Goal: Task Accomplishment & Management: Use online tool/utility

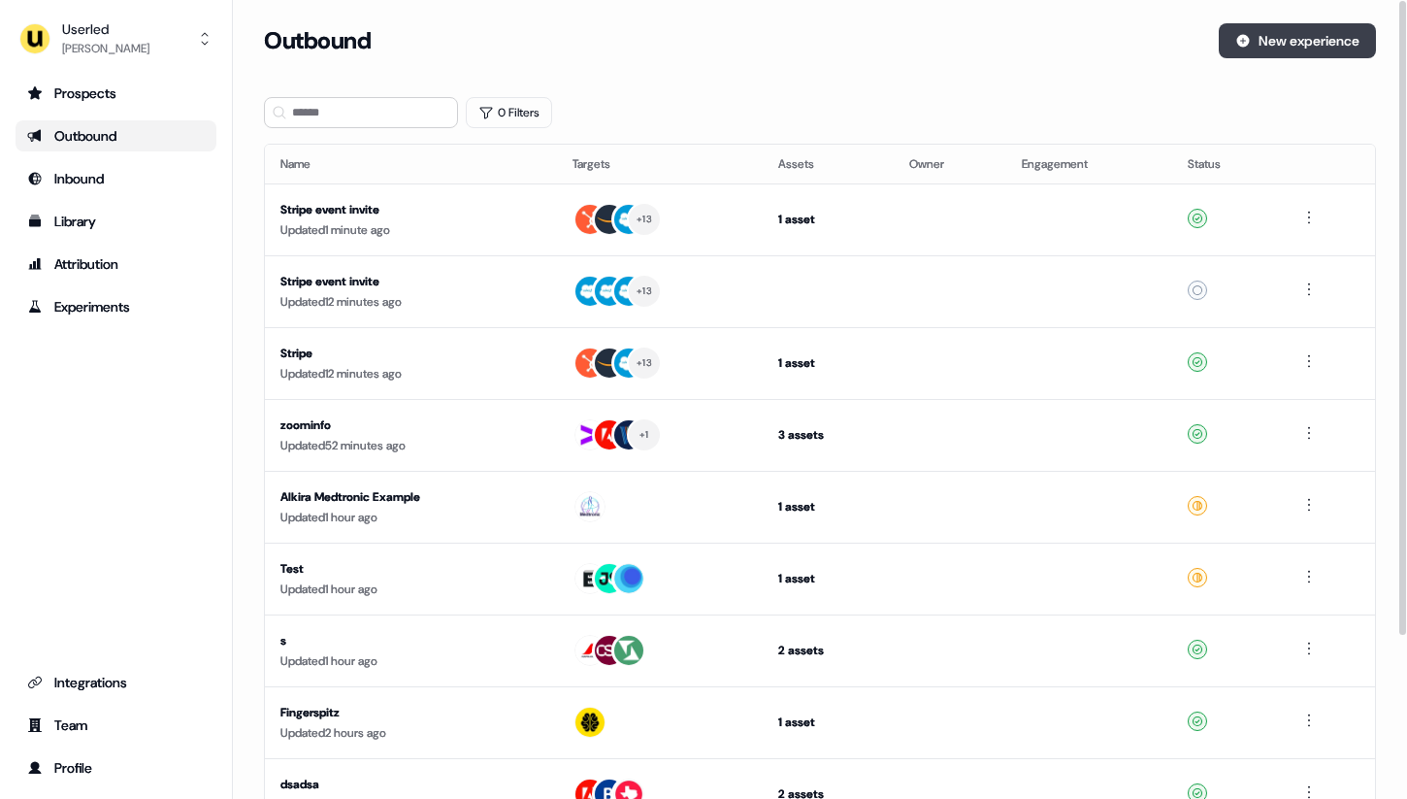
click at [1297, 25] on button "New experience" at bounding box center [1297, 40] width 157 height 35
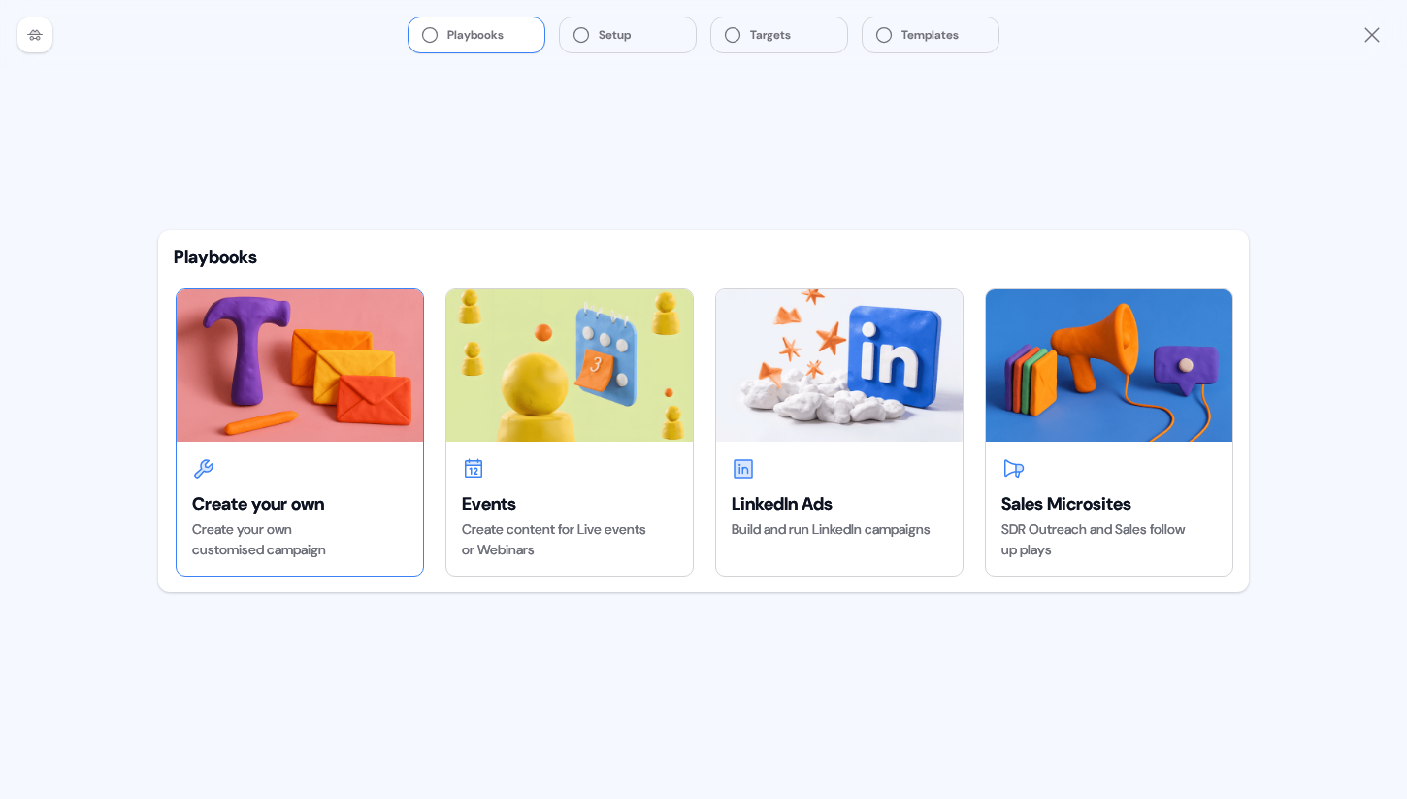
click at [280, 452] on div "Create your own Create your own customised campaign" at bounding box center [300, 508] width 246 height 134
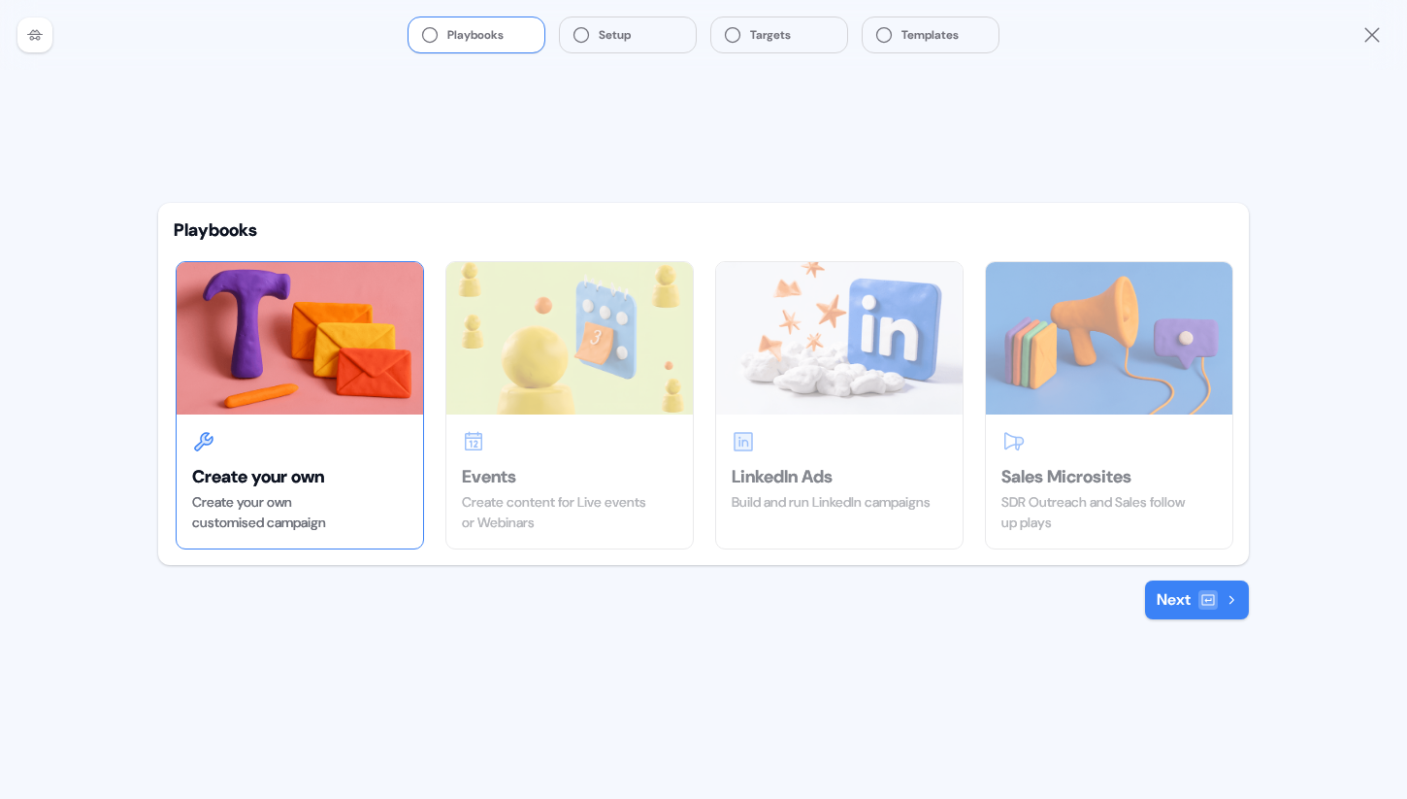
click at [1211, 590] on div at bounding box center [1207, 599] width 19 height 19
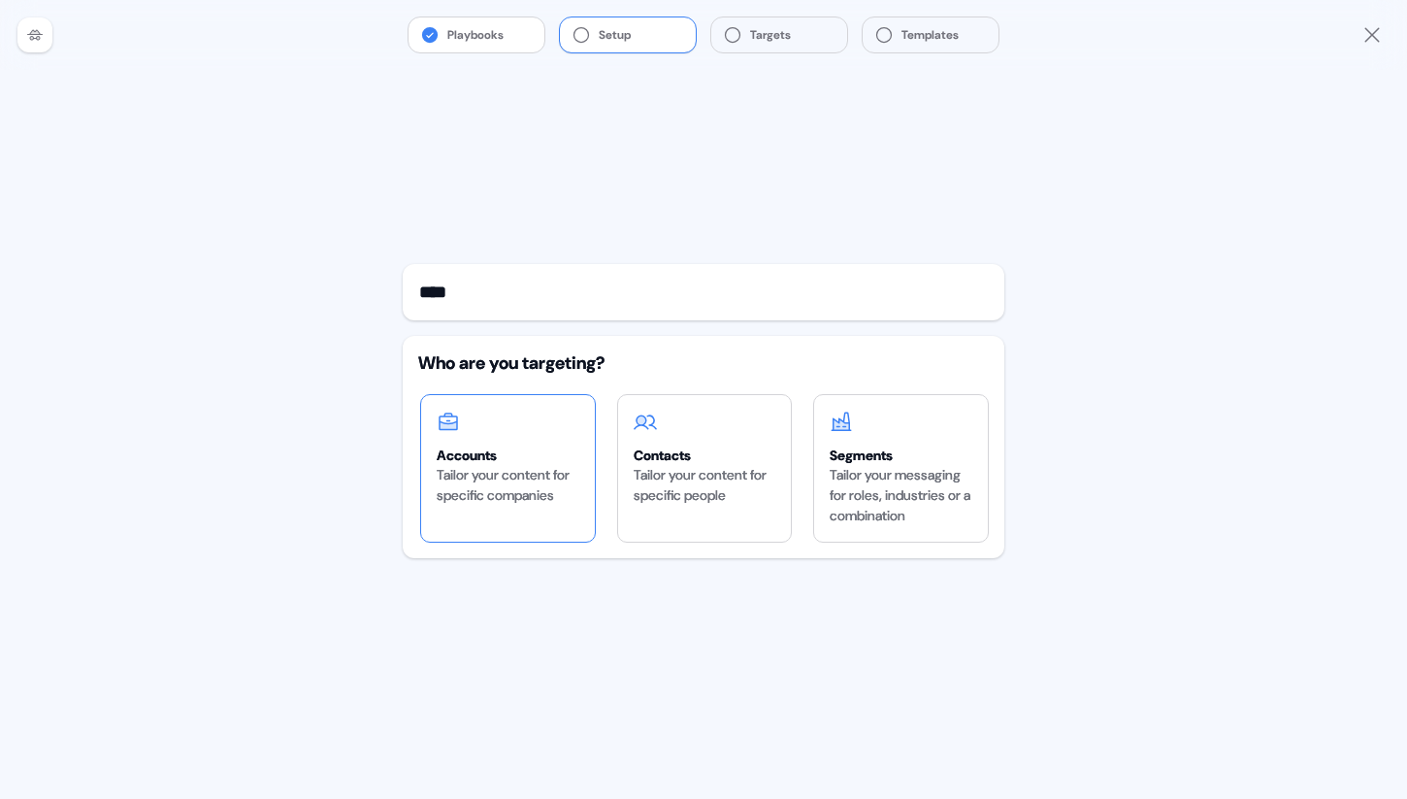
type input "****"
click at [475, 456] on div "Accounts" at bounding box center [508, 454] width 143 height 19
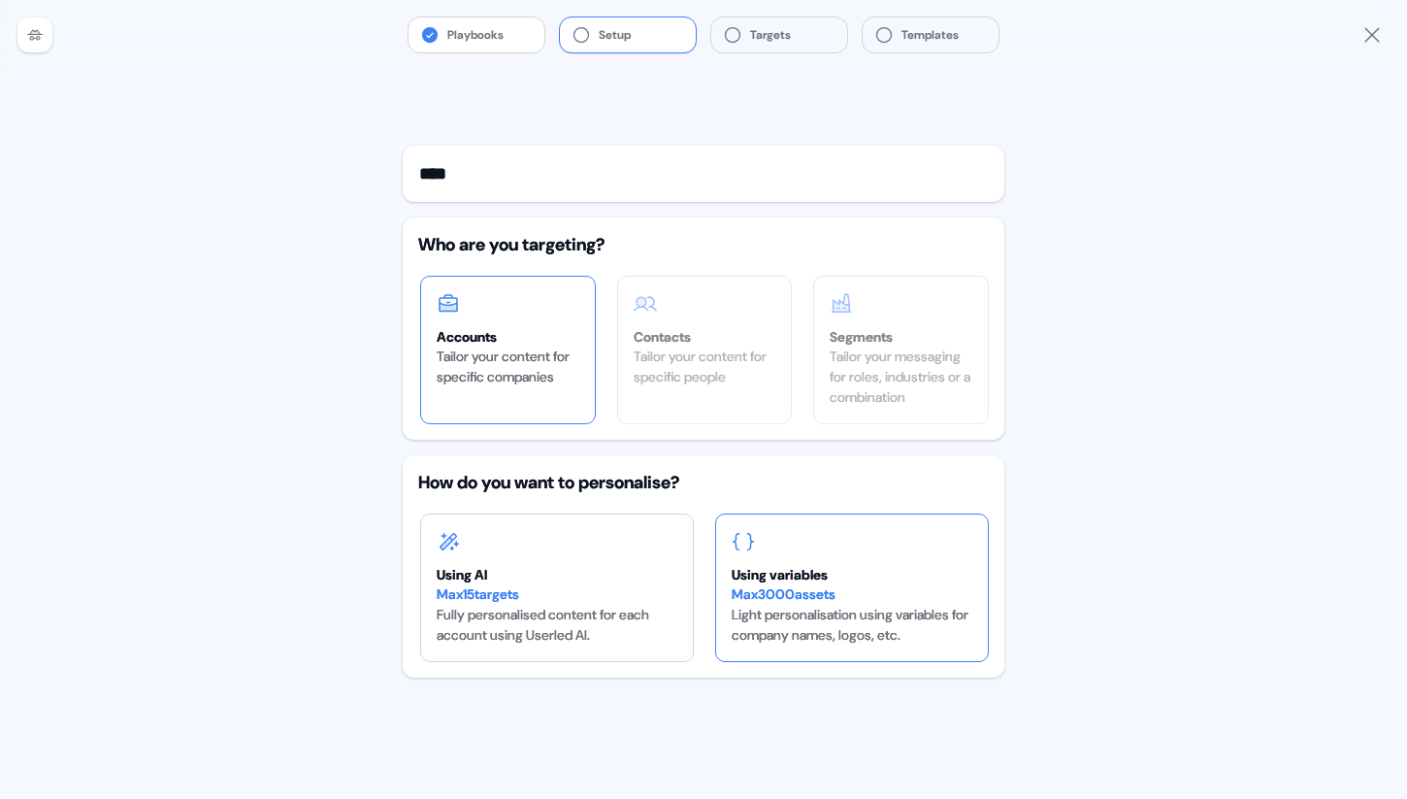
click at [888, 615] on div "Max 3000 assets Light personalisation using variables for company names, logos,…" at bounding box center [852, 614] width 241 height 61
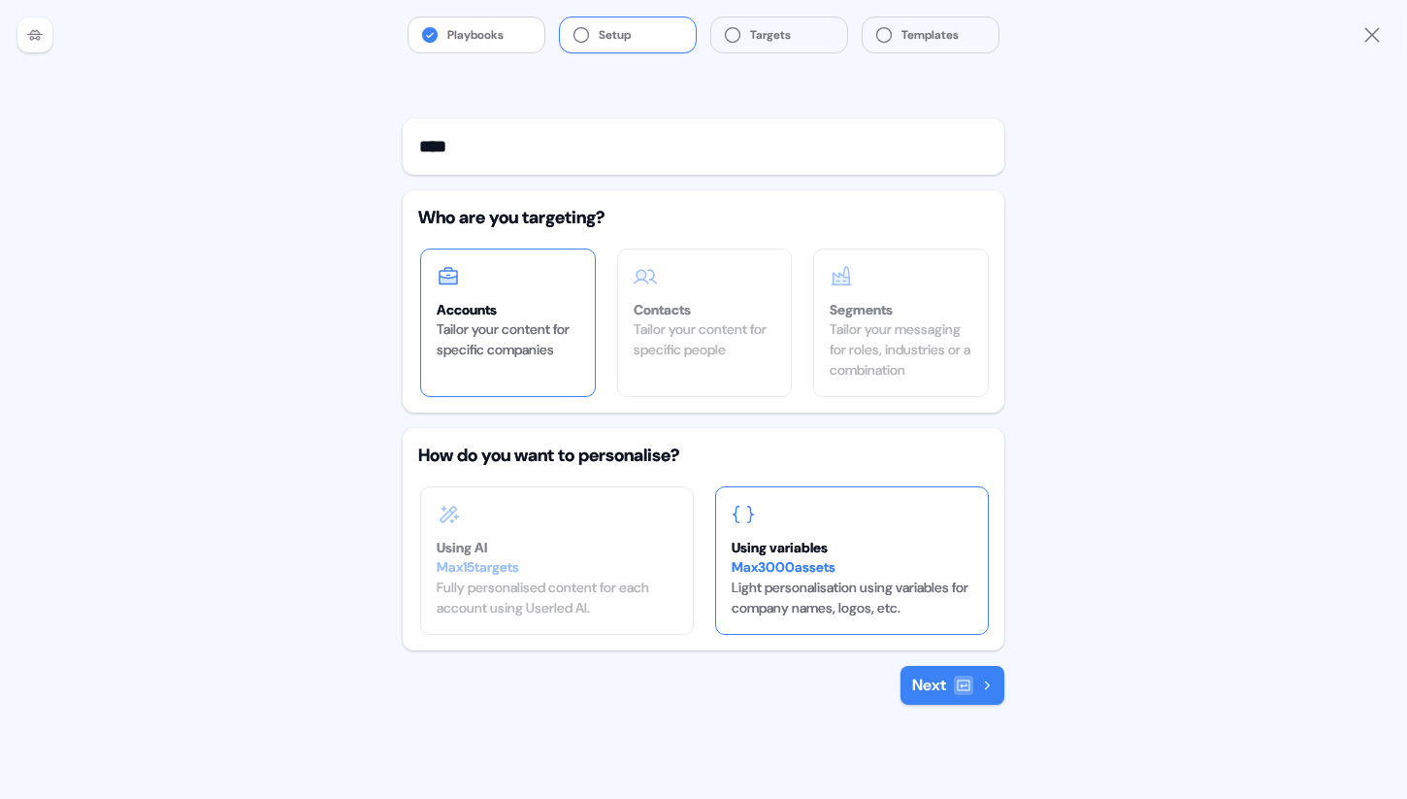
click at [971, 681] on div at bounding box center [963, 684] width 19 height 19
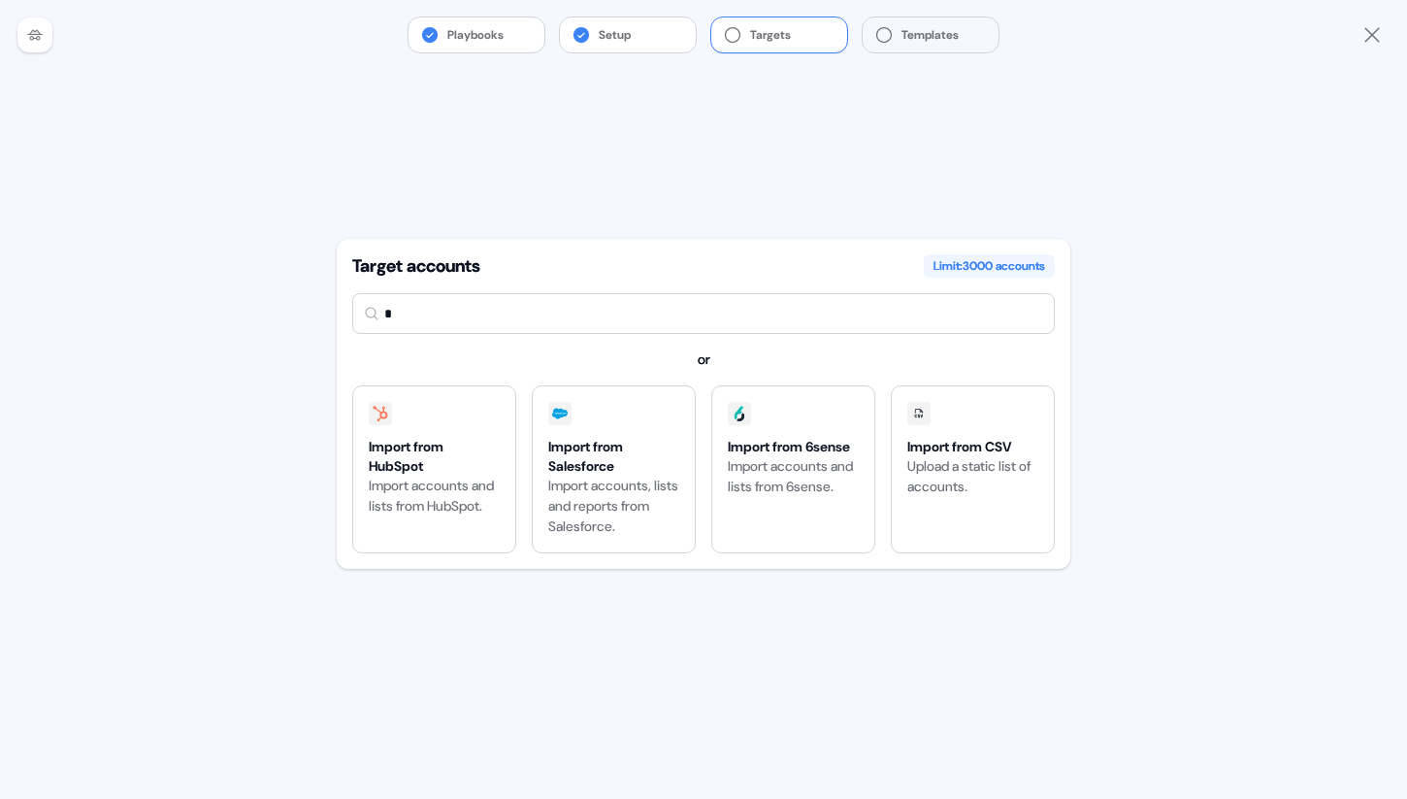
click at [459, 328] on input "*" at bounding box center [703, 313] width 702 height 41
type input "**"
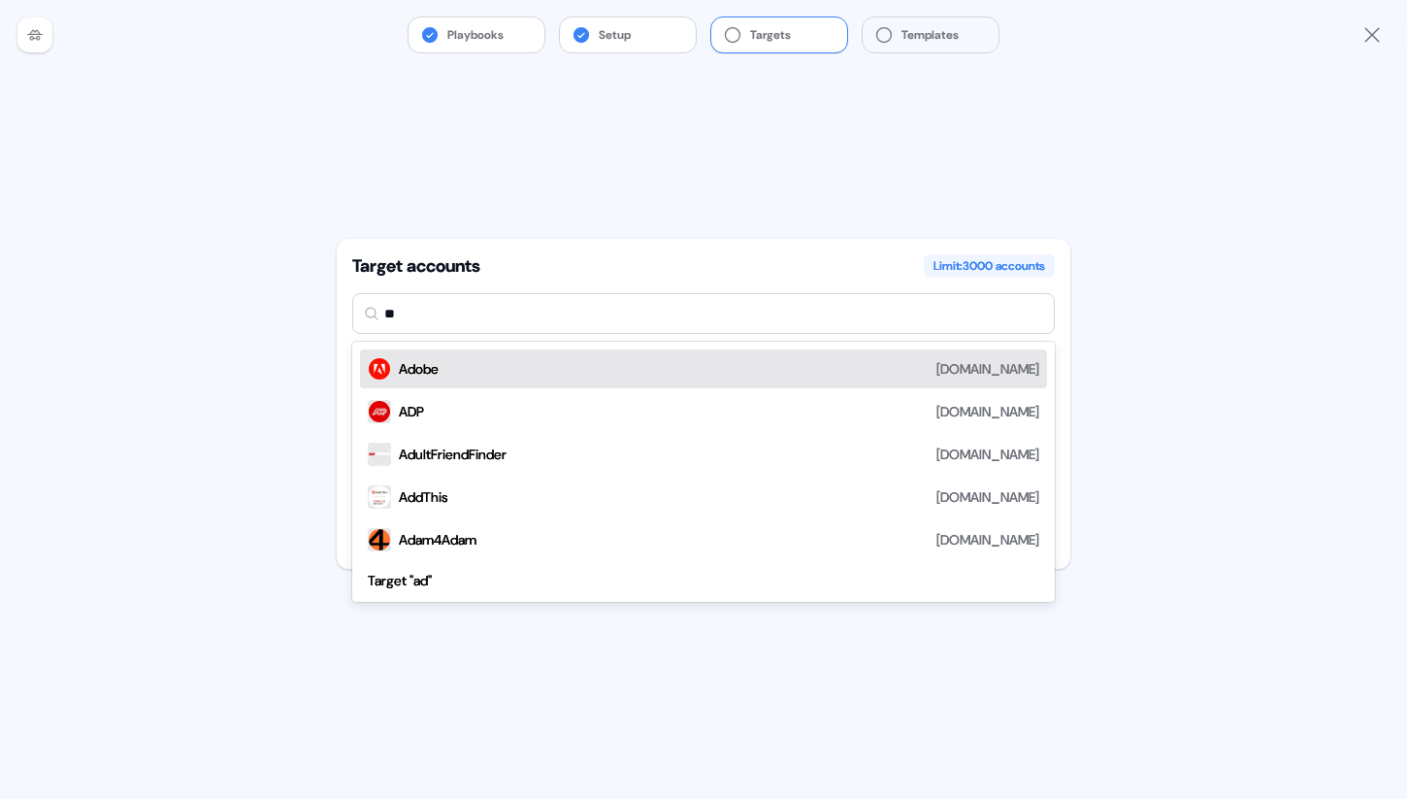
click at [450, 355] on div "Adobe adobe.com" at bounding box center [703, 368] width 687 height 39
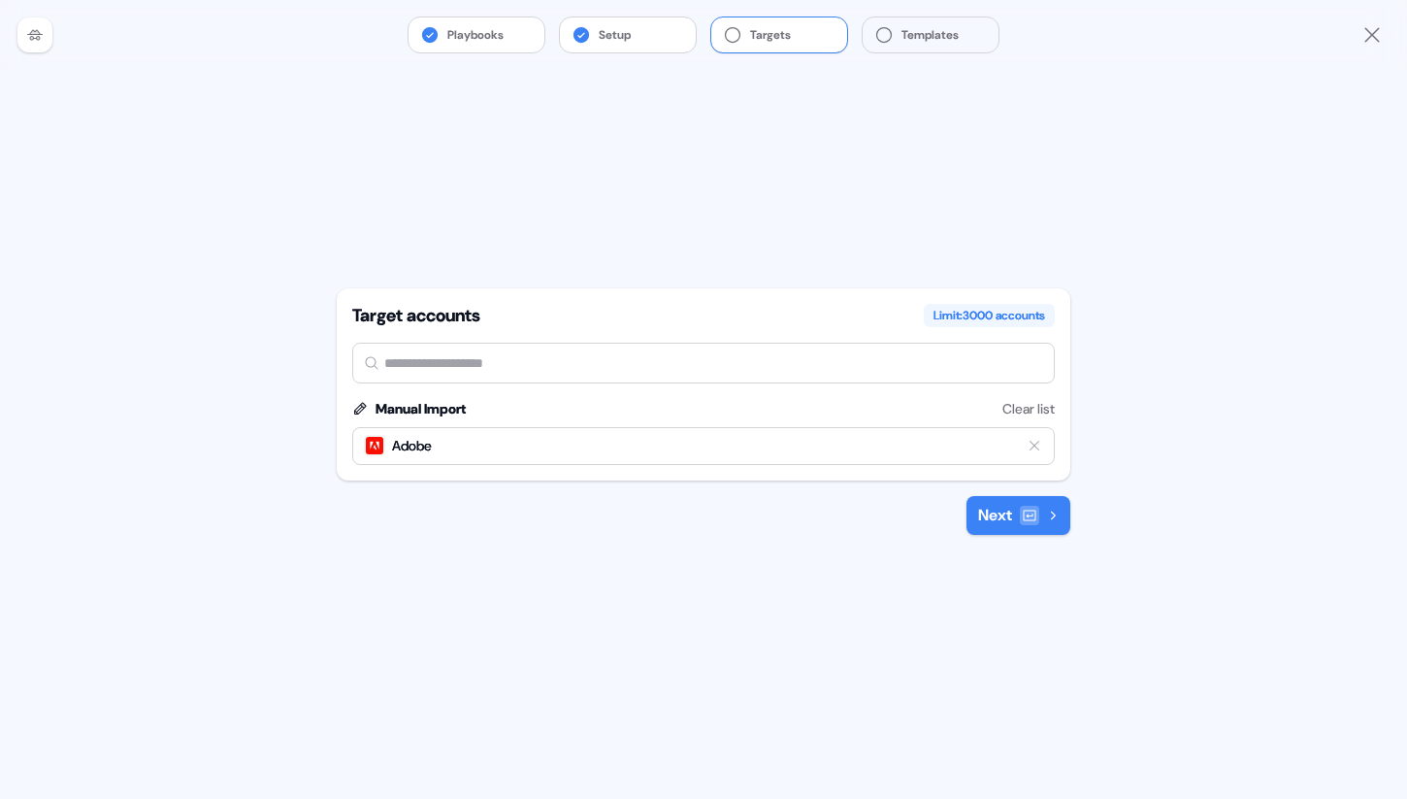
type input "*"
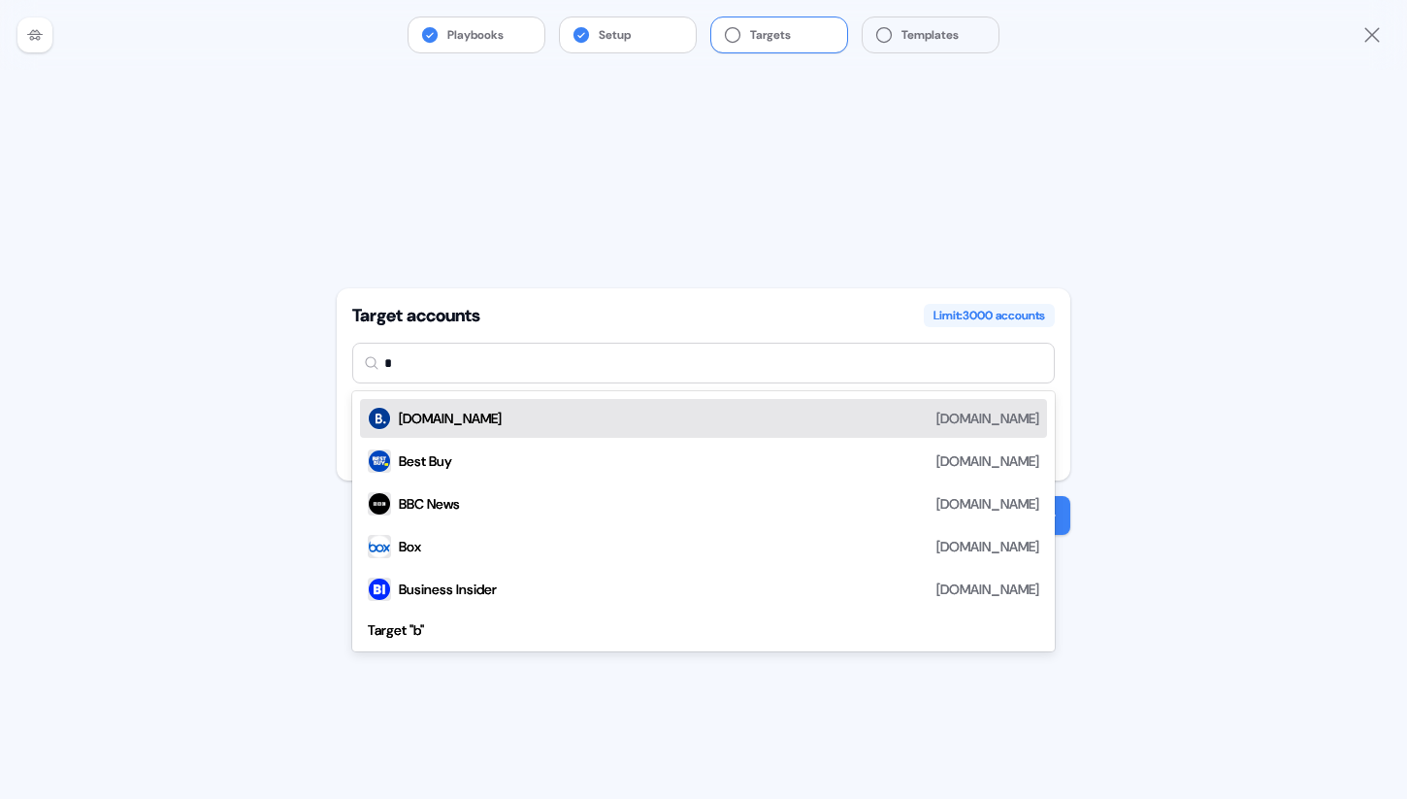
click at [493, 415] on div "Booking.com booking.com" at bounding box center [719, 418] width 640 height 23
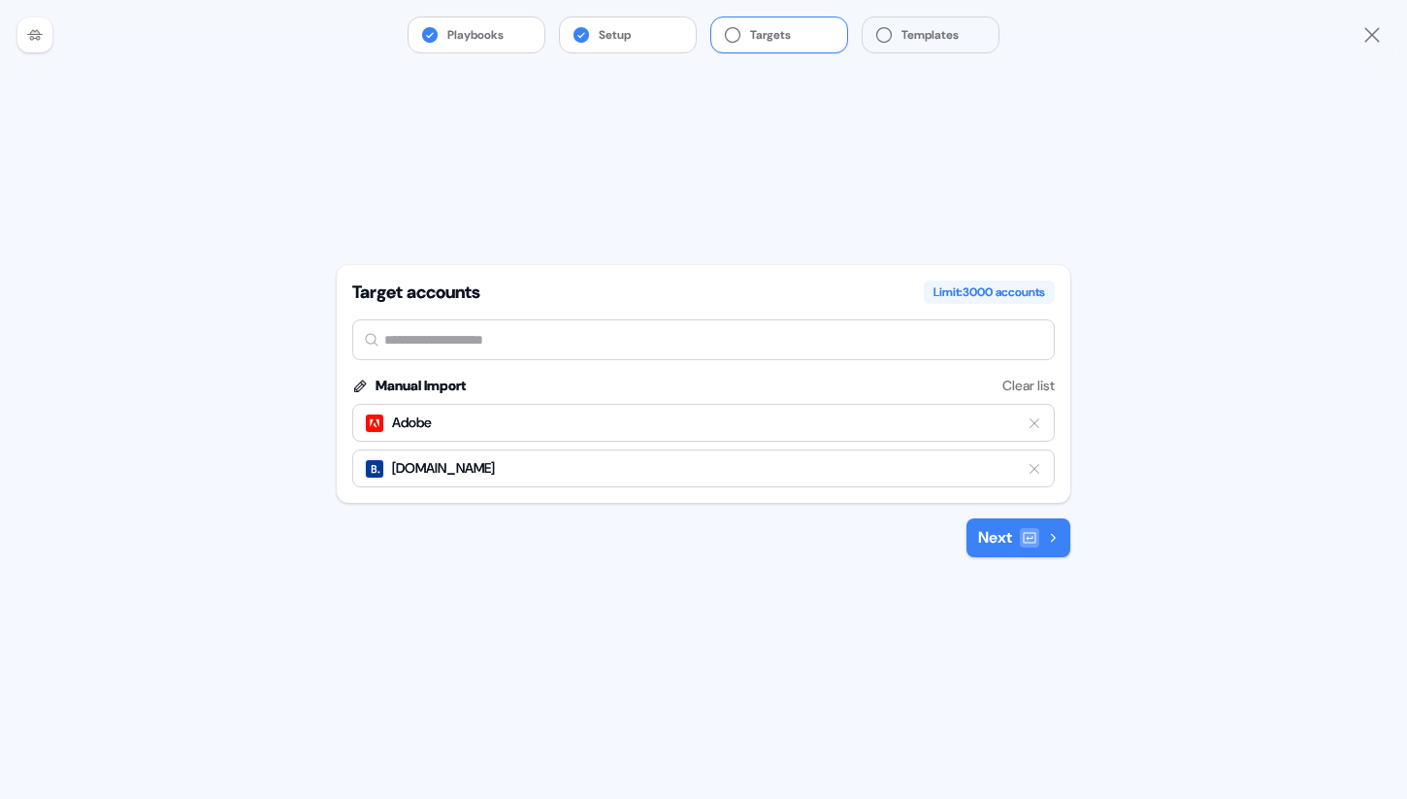
click at [1051, 558] on div "Target accounts Limit: 3000 accounts option Booking.com, selected. Select is fo…" at bounding box center [704, 434] width 734 height 729
click at [1051, 542] on button "Next" at bounding box center [1018, 537] width 104 height 39
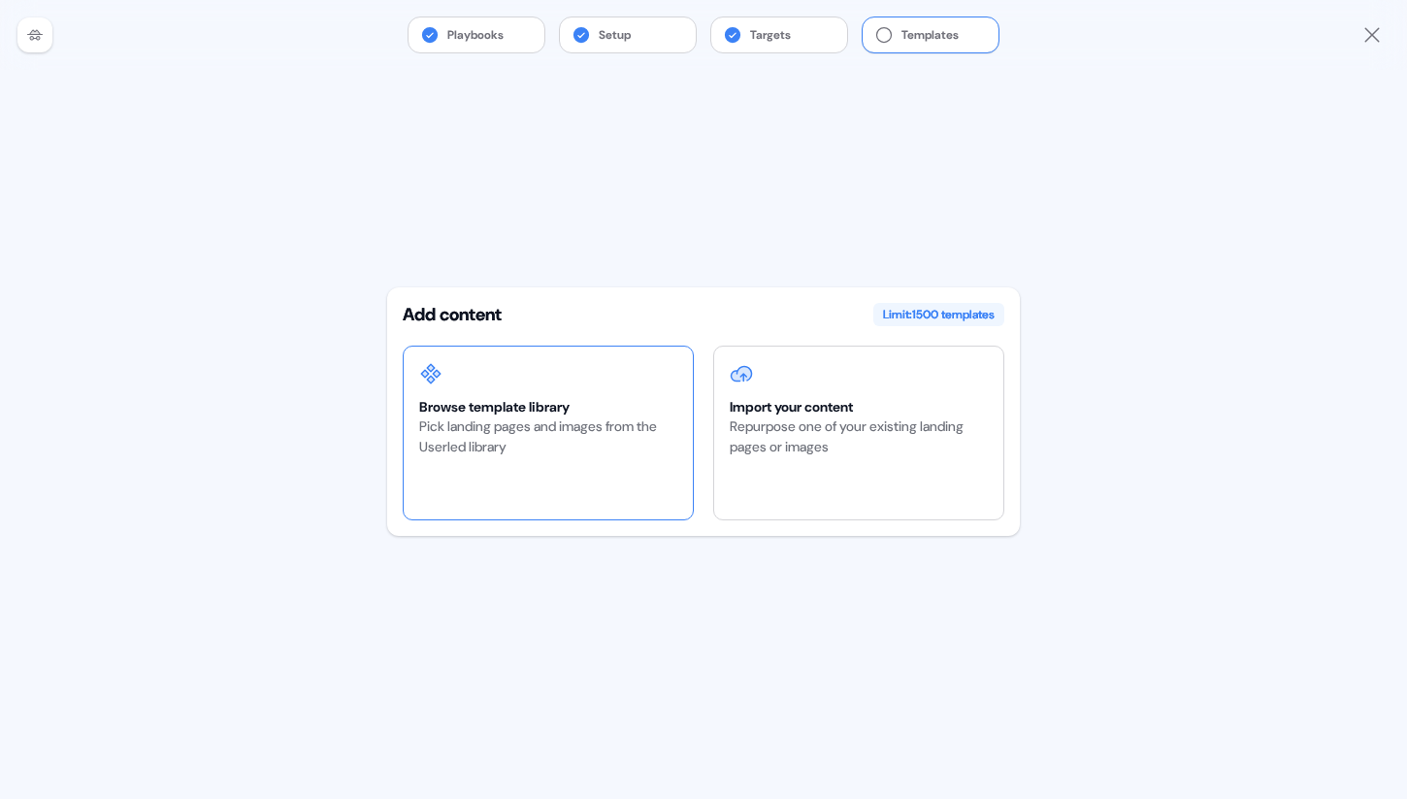
click at [535, 428] on div "Pick landing pages and images from the Userled library" at bounding box center [548, 436] width 258 height 41
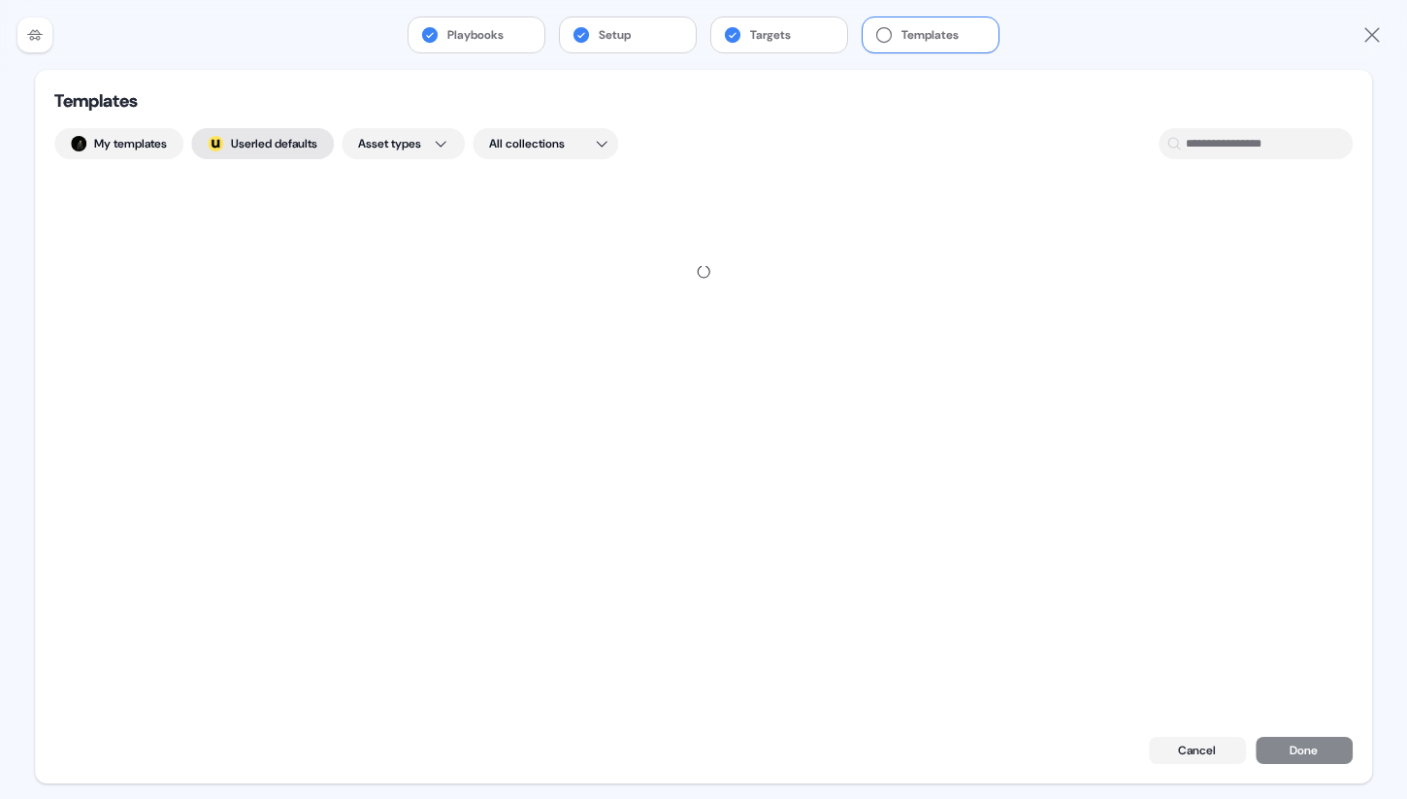
click at [223, 146] on img at bounding box center [216, 144] width 16 height 16
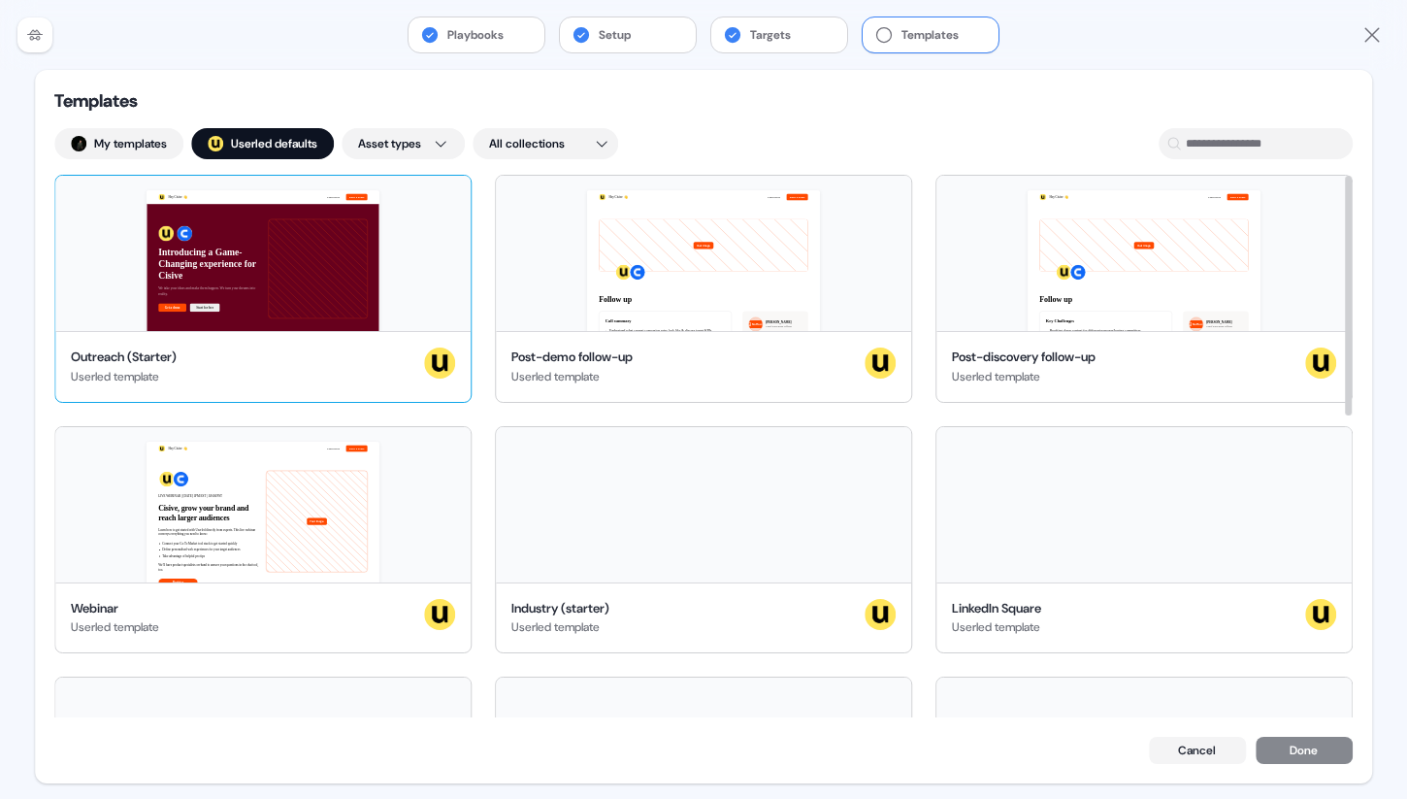
click at [218, 299] on div "Hey Cisive 👋 Learn more Book a demo Introducing a Game-Changing experience for …" at bounding box center [262, 253] width 415 height 155
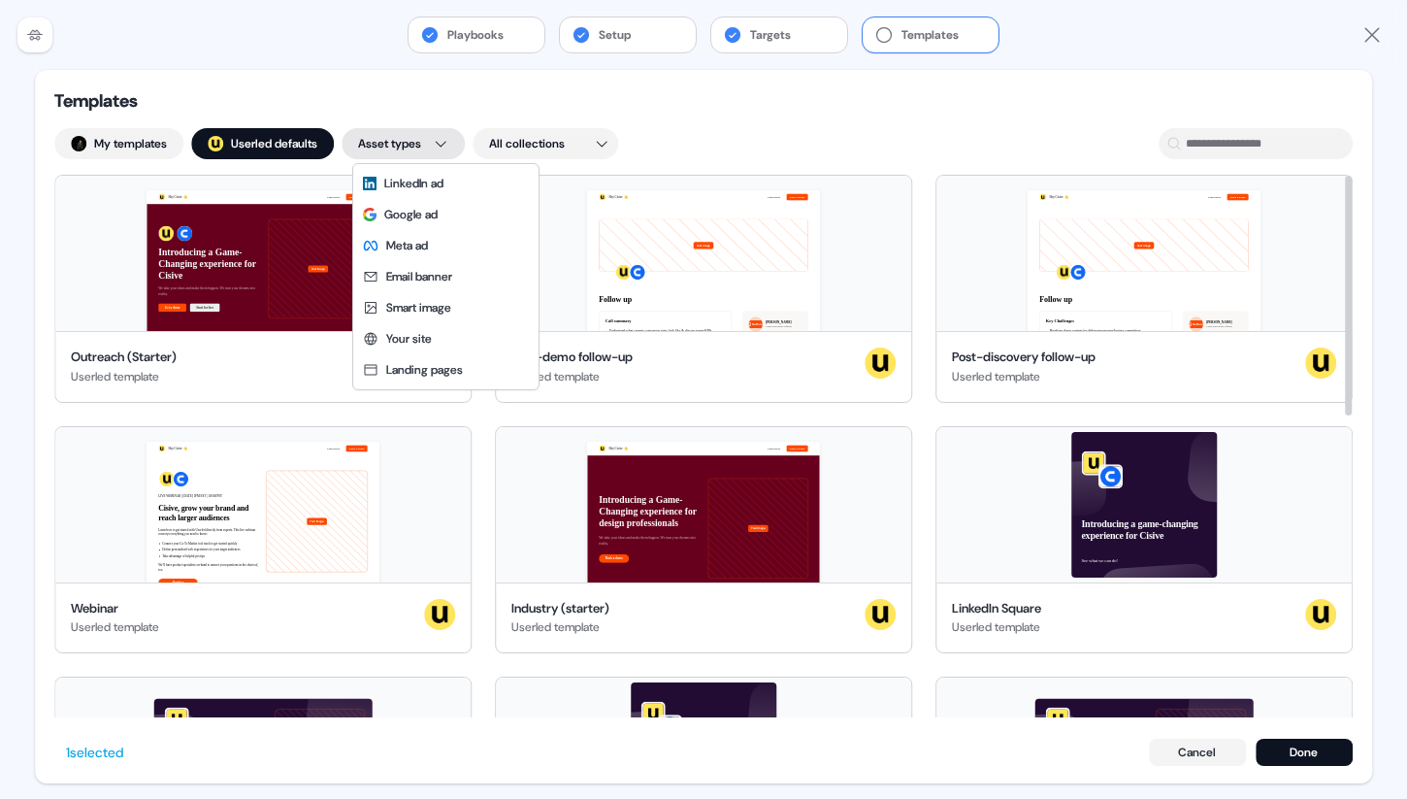
click at [414, 149] on html "For the best experience switch devices to a bigger screen. Go to Userled.io Pla…" at bounding box center [703, 399] width 1407 height 799
click at [413, 343] on span "Your site" at bounding box center [409, 339] width 46 height 16
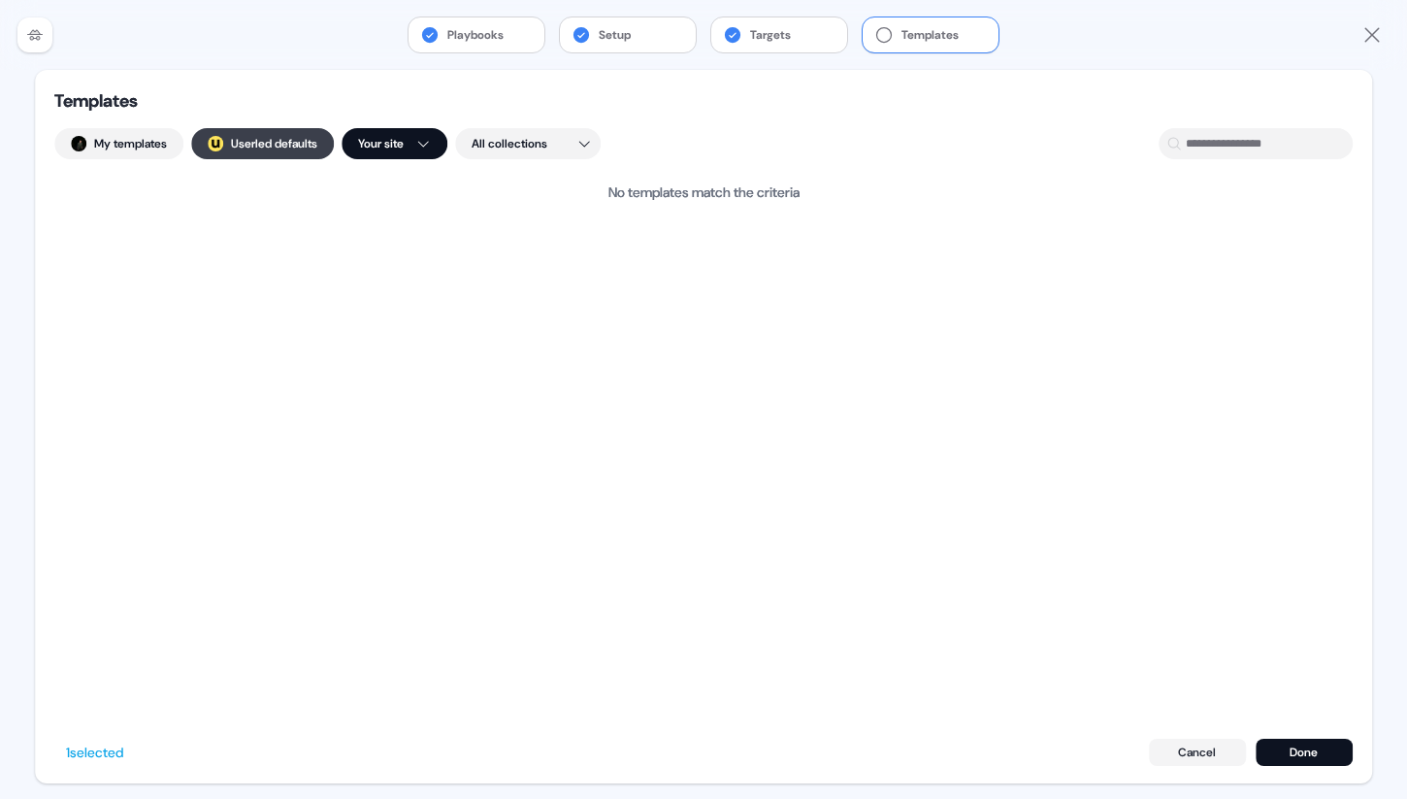
click at [295, 133] on button "; Userled defaults" at bounding box center [262, 143] width 143 height 31
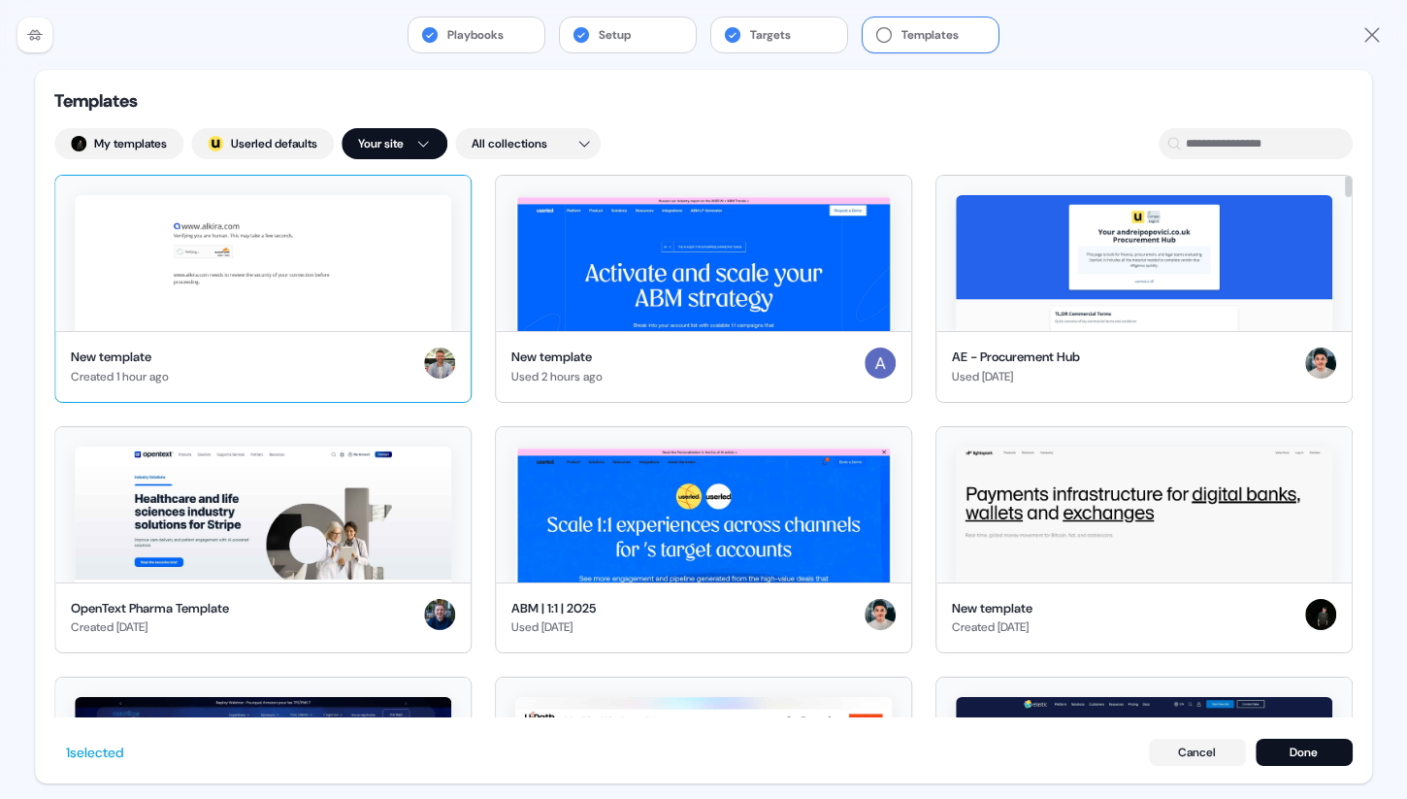
click at [228, 259] on img at bounding box center [263, 263] width 376 height 136
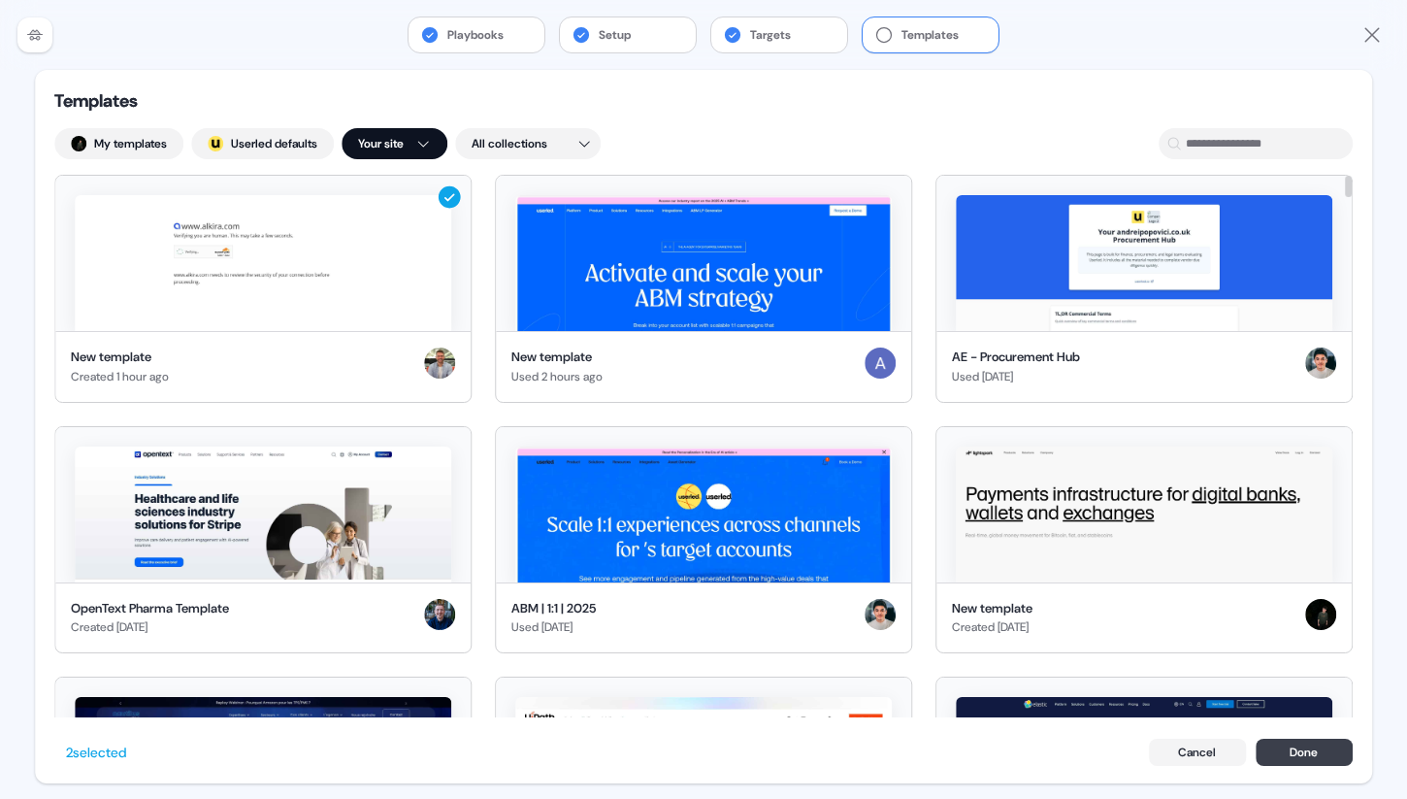
click at [1322, 757] on button "Done" at bounding box center [1304, 751] width 97 height 27
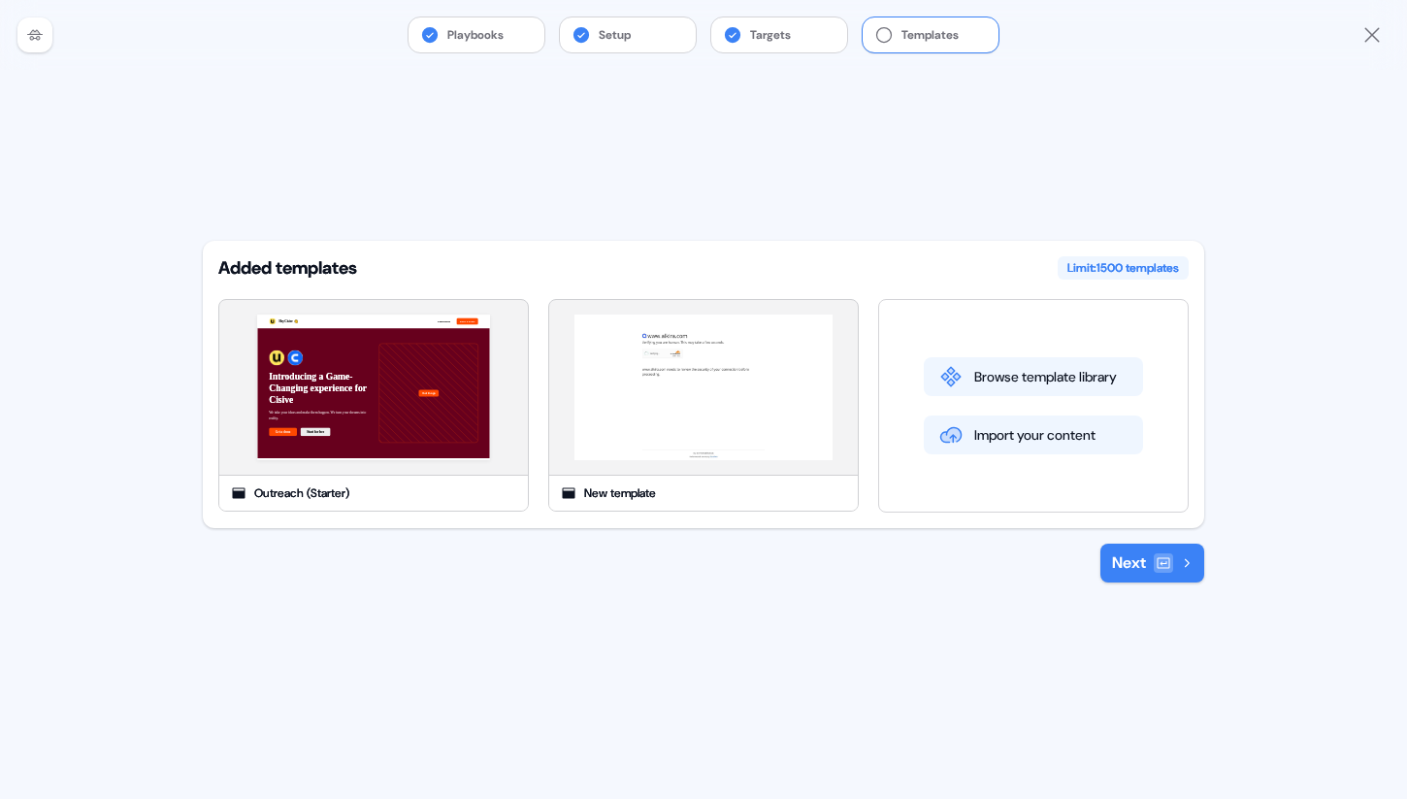
click at [1164, 562] on icon at bounding box center [1164, 562] width 13 height 11
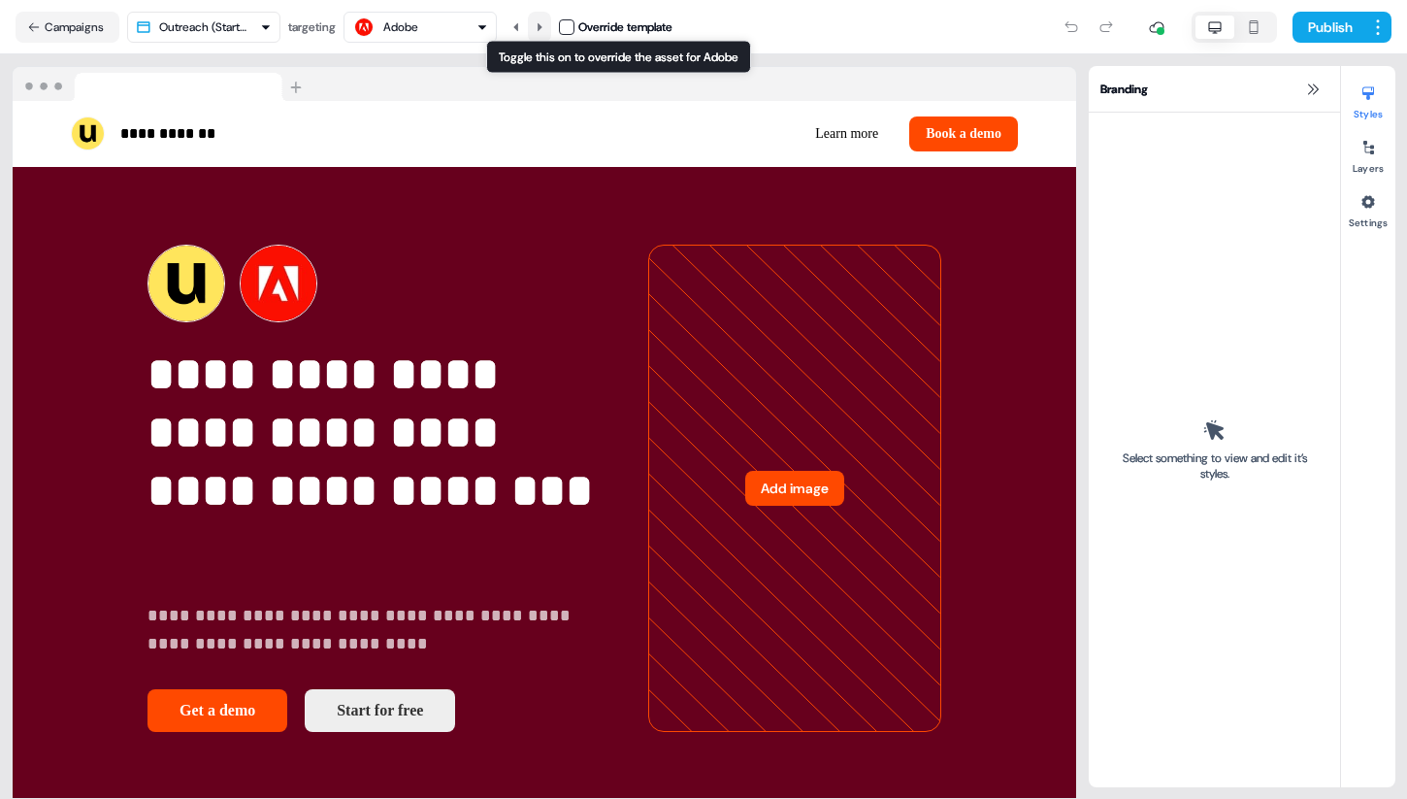
click at [545, 28] on icon at bounding box center [540, 27] width 12 height 12
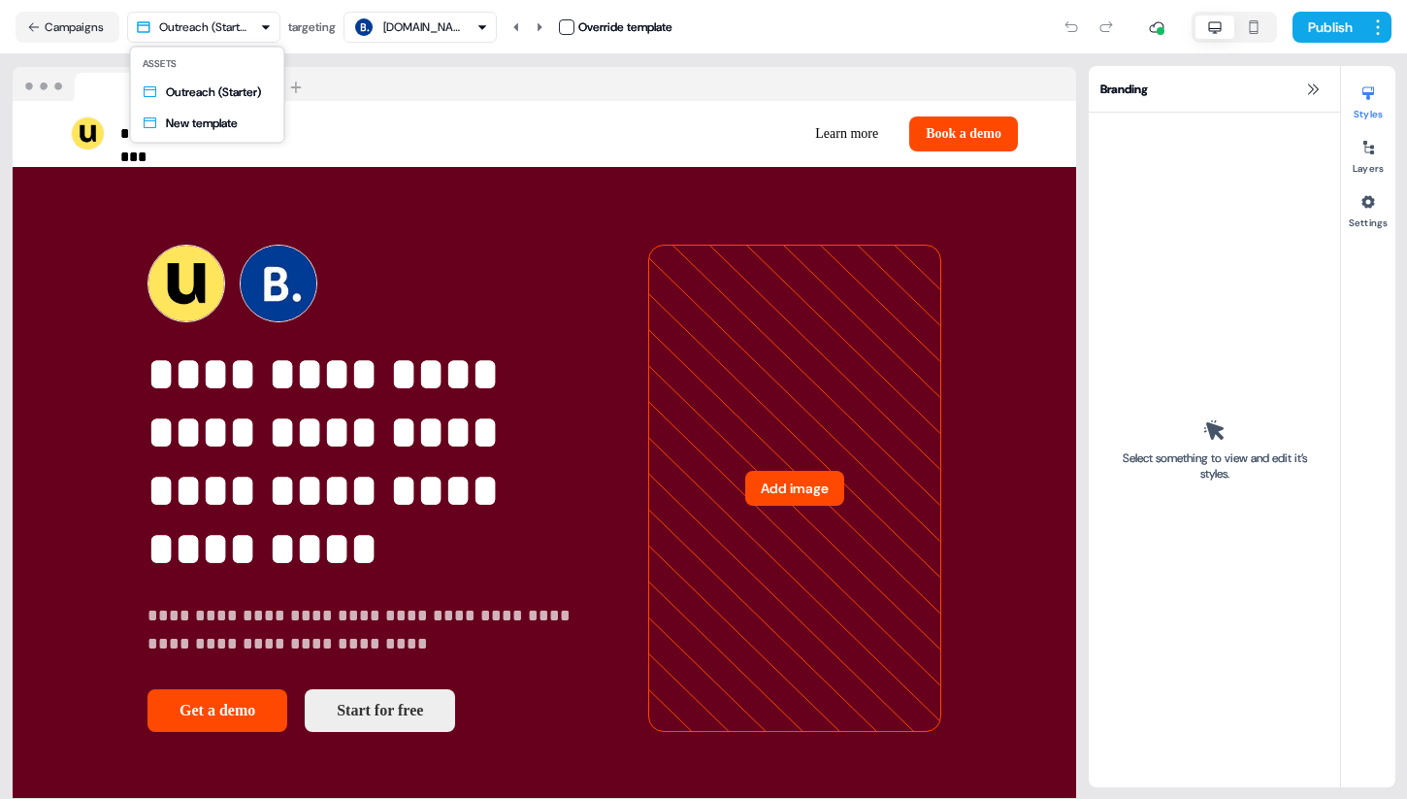
click at [274, 24] on html "**********" at bounding box center [703, 399] width 1407 height 799
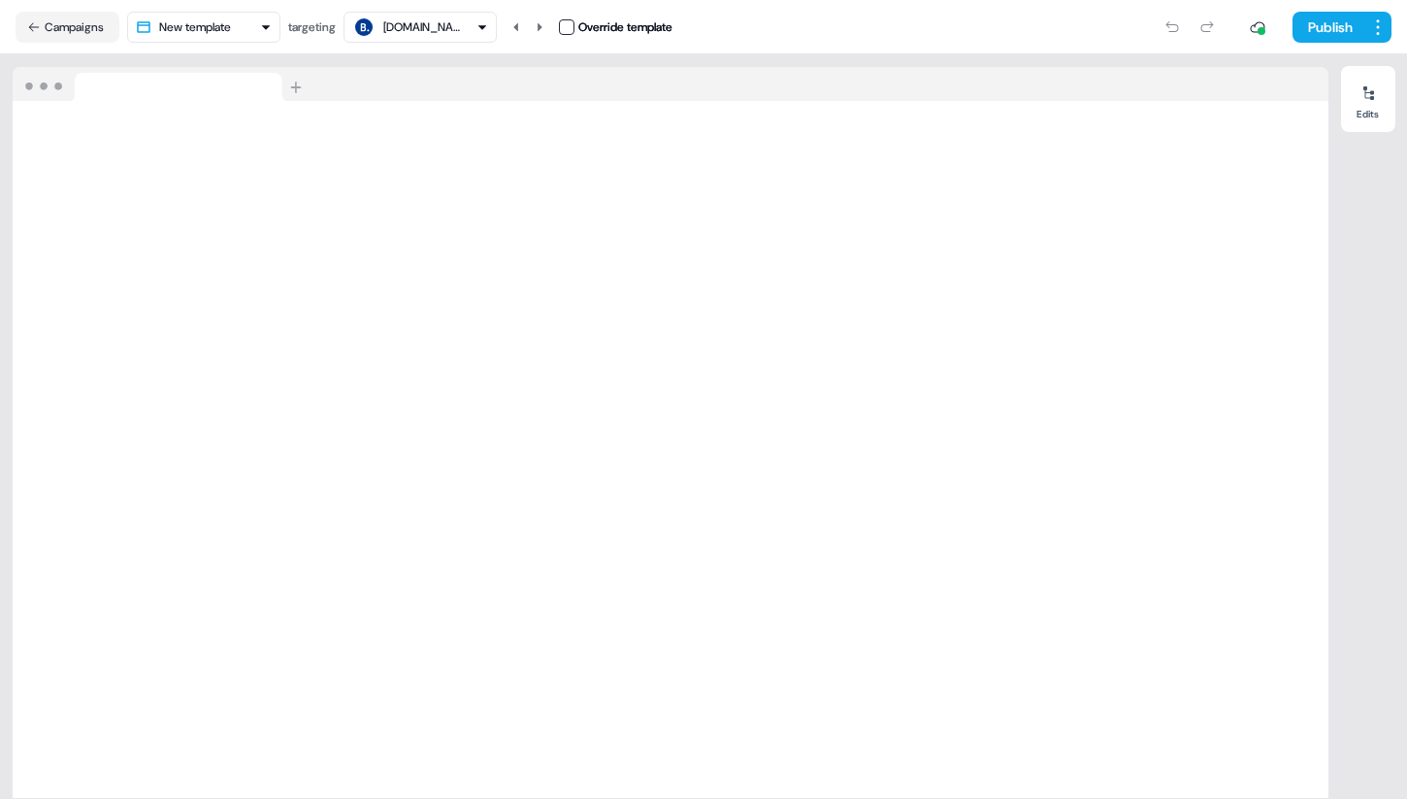
click at [176, 28] on html "For the best experience switch devices to a bigger screen. Go to Userled.io Tes…" at bounding box center [703, 399] width 1407 height 799
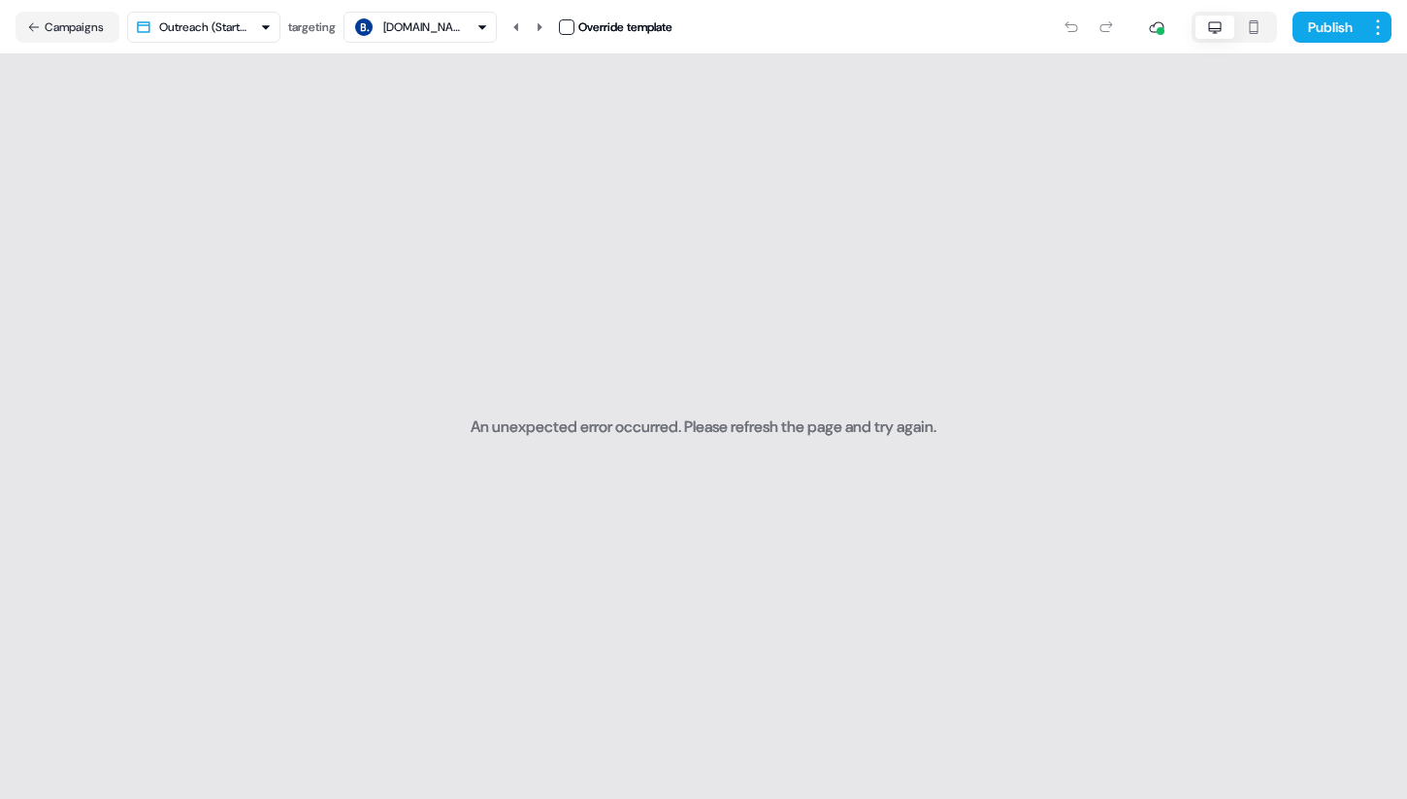
click at [239, 31] on html "For the best experience switch devices to a bigger screen. Go to Userled.io Tes…" at bounding box center [703, 399] width 1407 height 799
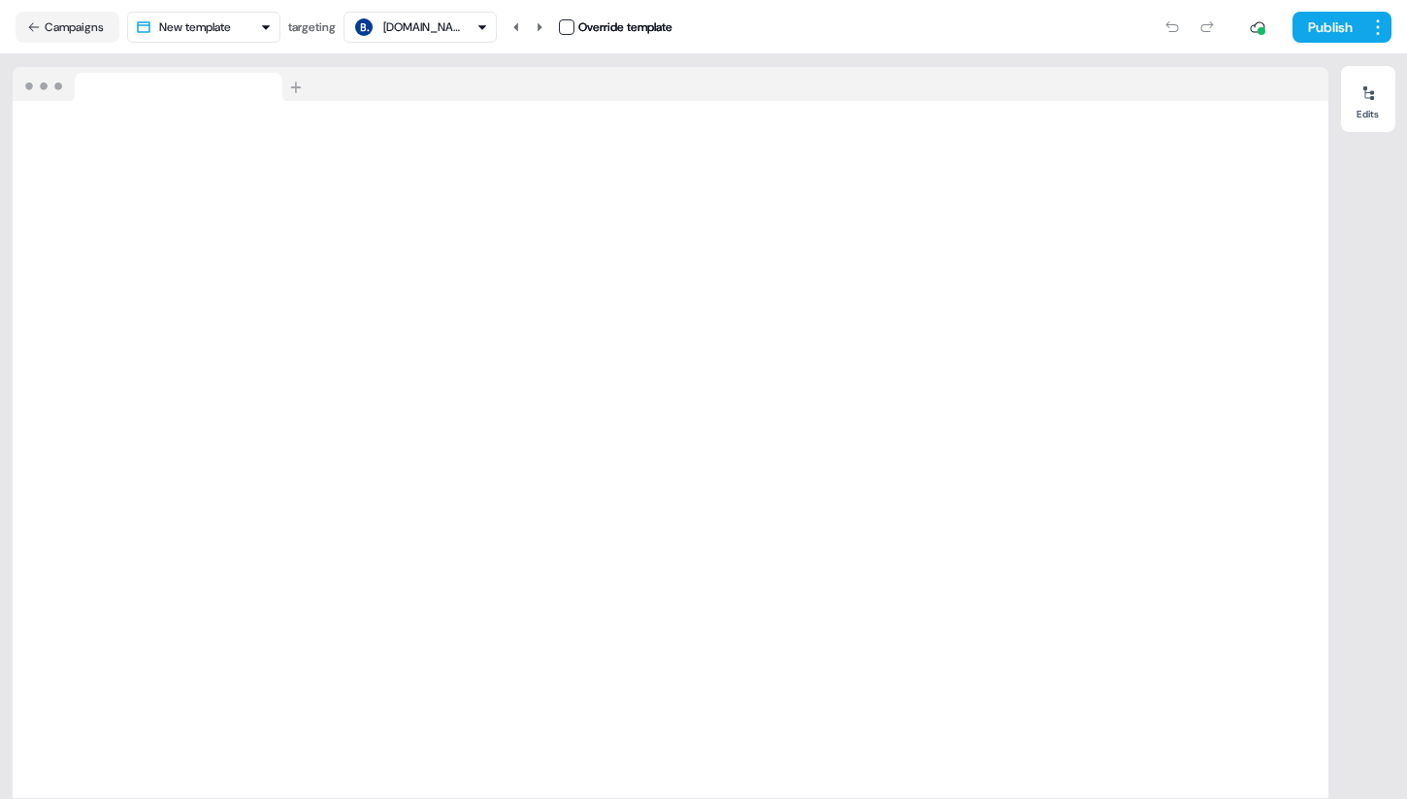
click at [194, 43] on nav "Campaigns New template targeting Booking.com Override template Publish" at bounding box center [703, 27] width 1407 height 54
click at [198, 35] on html "For the best experience switch devices to a bigger screen. Go to [DOMAIN_NAME] …" at bounding box center [703, 399] width 1407 height 799
